Goal: Navigation & Orientation: Find specific page/section

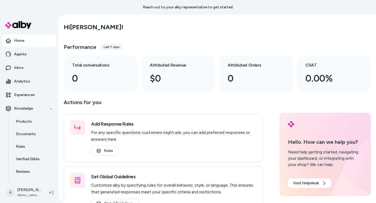
click at [46, 194] on div "A [PERSON_NAME] demo_samsung" at bounding box center [29, 192] width 59 height 21
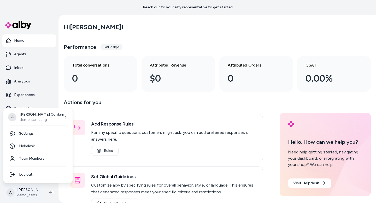
click at [34, 191] on html "Reach out to your alby representative to get started. Home Agents Inbox Analyti…" at bounding box center [188, 101] width 376 height 203
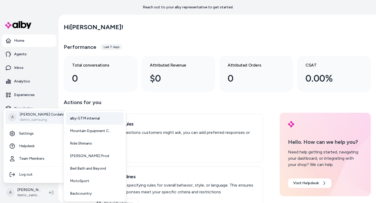
scroll to position [39, 0]
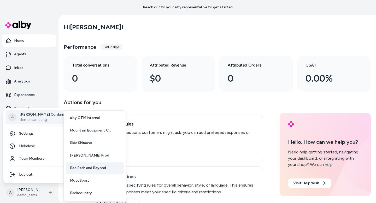
click at [94, 168] on span "Bed Bath and Beyond" at bounding box center [88, 168] width 36 height 5
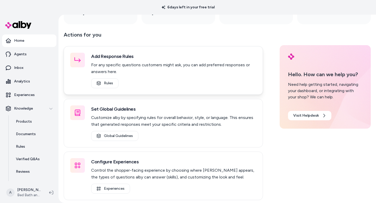
scroll to position [70, 0]
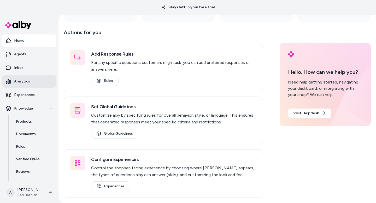
click at [16, 80] on p "Analytics" at bounding box center [22, 81] width 16 height 5
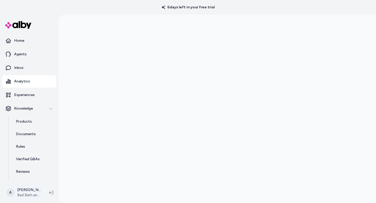
click at [32, 190] on html "6 days left in your free trial Home Agents Inbox Analytics Experiences Knowledg…" at bounding box center [188, 101] width 376 height 203
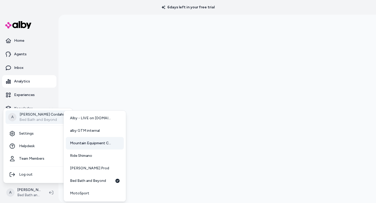
scroll to position [39, 0]
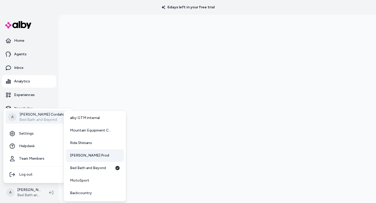
click at [83, 156] on span "Arlo Prod" at bounding box center [89, 155] width 39 height 5
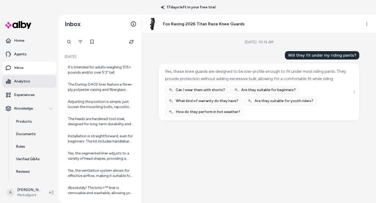
click at [29, 82] on p "Analytics" at bounding box center [22, 81] width 16 height 5
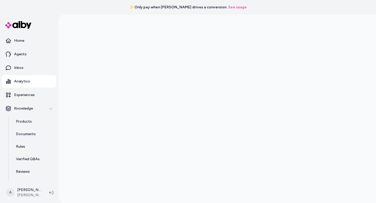
scroll to position [15, 0]
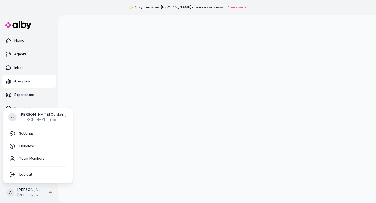
click at [22, 192] on html "✨ Only pay when alby drives a conversion. See usage Home Agents Inbox Analytics…" at bounding box center [188, 101] width 376 height 203
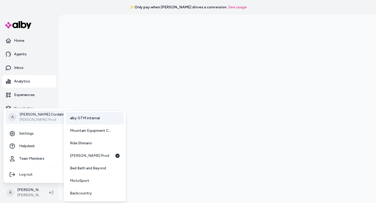
scroll to position [39, 0]
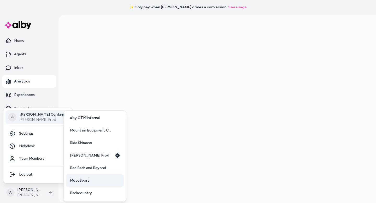
click at [92, 185] on link "MotoSport" at bounding box center [95, 180] width 58 height 13
